Goal: Task Accomplishment & Management: Manage account settings

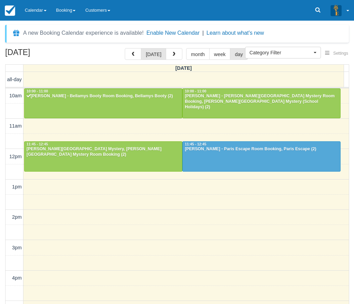
select select
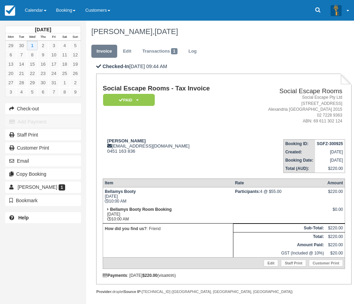
click at [167, 124] on td "Social Escape Rooms - Tax Invoice Paid   Pending Reserved Deposit Blocked for C…" at bounding box center [172, 109] width 139 height 49
click at [166, 124] on td "Social Escape Rooms - Tax Invoice Paid   Pending Reserved Deposit Blocked for C…" at bounding box center [172, 109] width 139 height 49
click at [35, 9] on link "Calendar" at bounding box center [35, 10] width 31 height 21
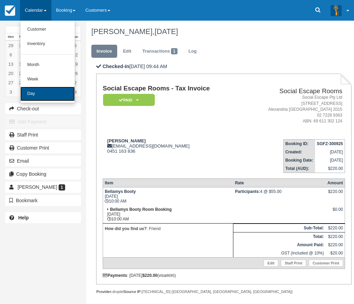
click at [44, 94] on link "Day" at bounding box center [47, 94] width 54 height 14
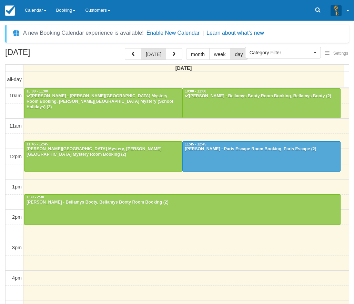
select select
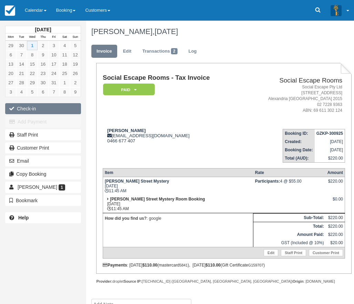
click at [42, 107] on button "Check-in" at bounding box center [43, 108] width 76 height 11
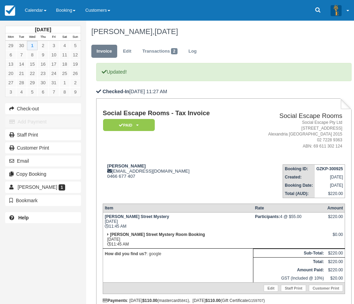
click at [165, 147] on td "Social Escape Rooms - Tax Invoice Paid   Pending Reserved Deposit Blocked for C…" at bounding box center [172, 134] width 139 height 49
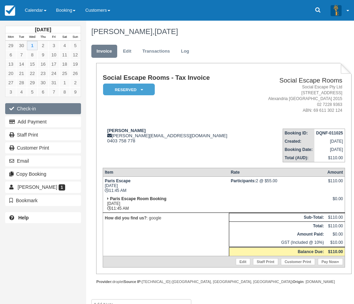
click at [39, 108] on button "Check-in" at bounding box center [43, 108] width 76 height 11
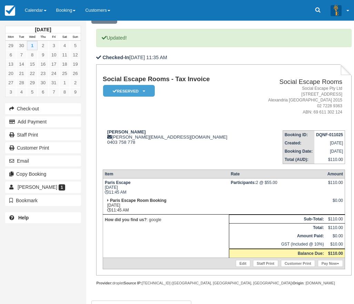
scroll to position [81, 0]
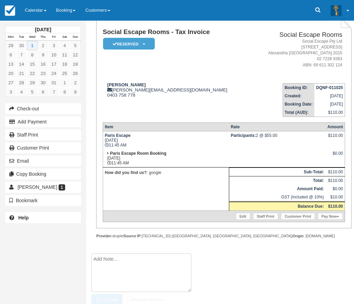
click at [122, 256] on textarea at bounding box center [141, 273] width 100 height 39
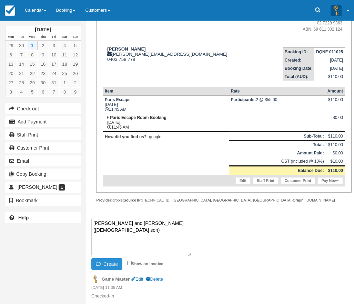
type textarea "[PERSON_NAME] and [PERSON_NAME] ([DEMOGRAPHIC_DATA] son)"
click at [114, 263] on button "Create" at bounding box center [106, 265] width 31 height 12
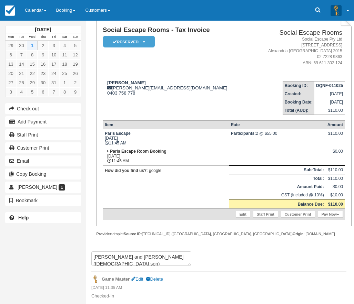
scroll to position [82, 0]
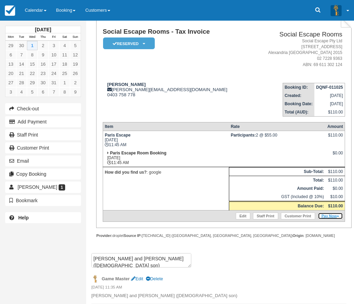
click at [333, 218] on link "Pay Now" at bounding box center [329, 216] width 25 height 7
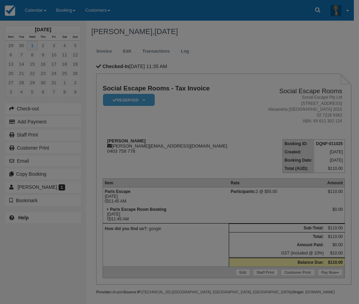
type input "01/10/2025"
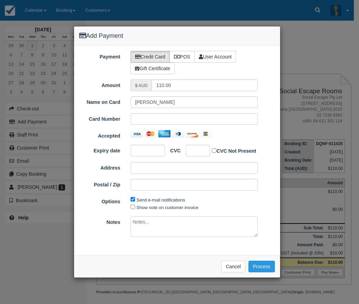
click at [180, 56] on icon at bounding box center [177, 56] width 6 height 5
radio input "true"
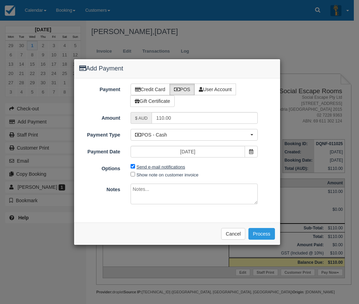
click at [151, 167] on label "Send e-mail notifications" at bounding box center [160, 167] width 49 height 5
click at [135, 167] on input "Send e-mail notifications" at bounding box center [132, 166] width 4 height 4
checkbox input "false"
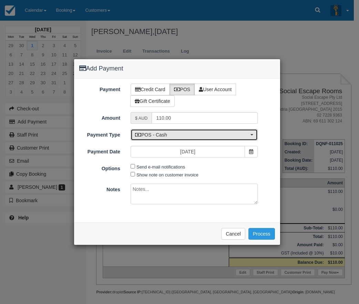
click at [164, 135] on span "POS - Cash" at bounding box center [192, 135] width 114 height 7
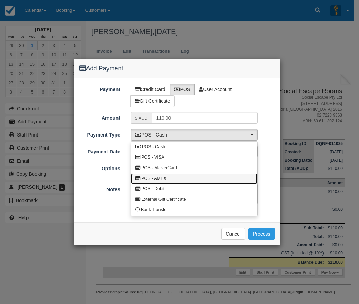
click at [165, 181] on span "POS - AMEX" at bounding box center [153, 179] width 25 height 6
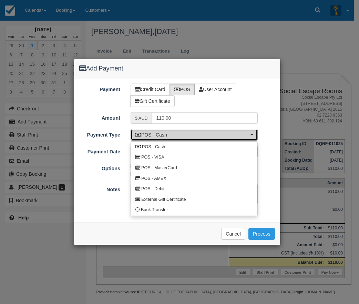
select select "AMEX"
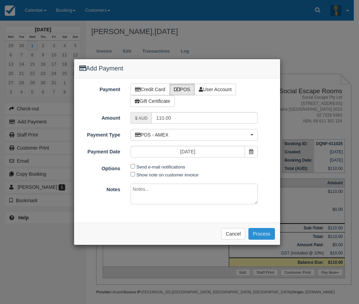
click at [268, 238] on button "Process" at bounding box center [261, 234] width 27 height 12
